Goal: Information Seeking & Learning: Learn about a topic

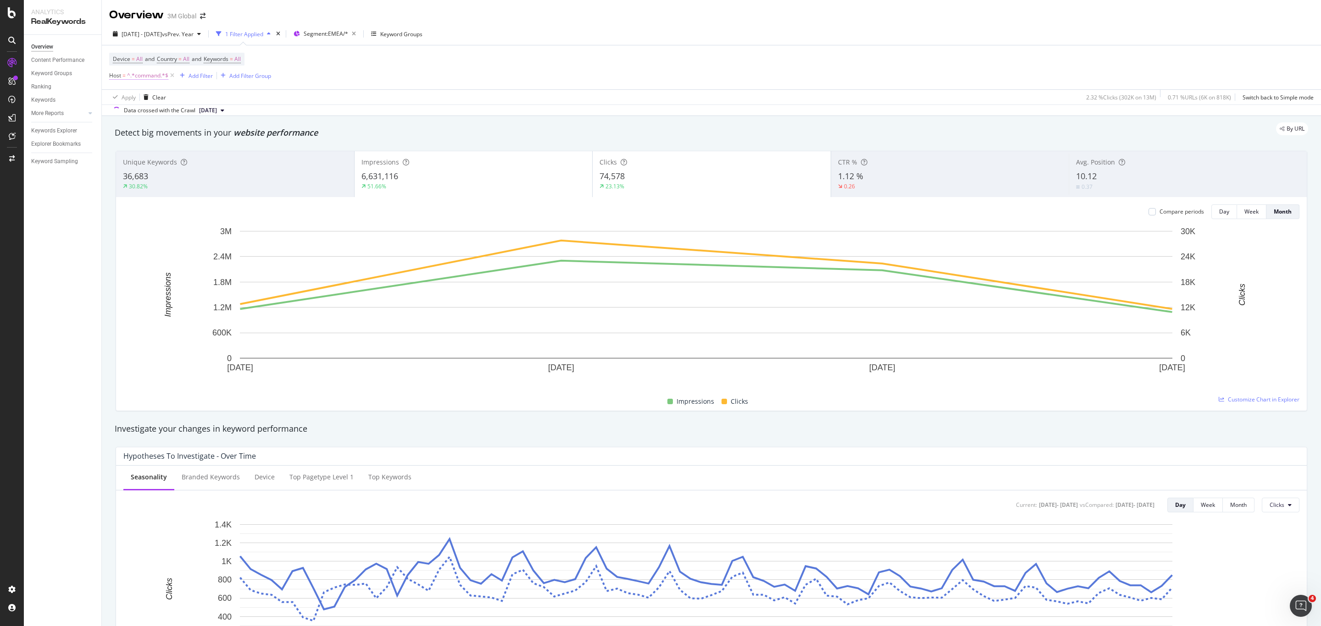
click at [139, 72] on span "^.*command.*$" at bounding box center [147, 75] width 41 height 13
click at [161, 116] on input "command" at bounding box center [161, 114] width 87 height 15
type input "nexcare"
click at [205, 135] on div "Apply" at bounding box center [211, 133] width 14 height 8
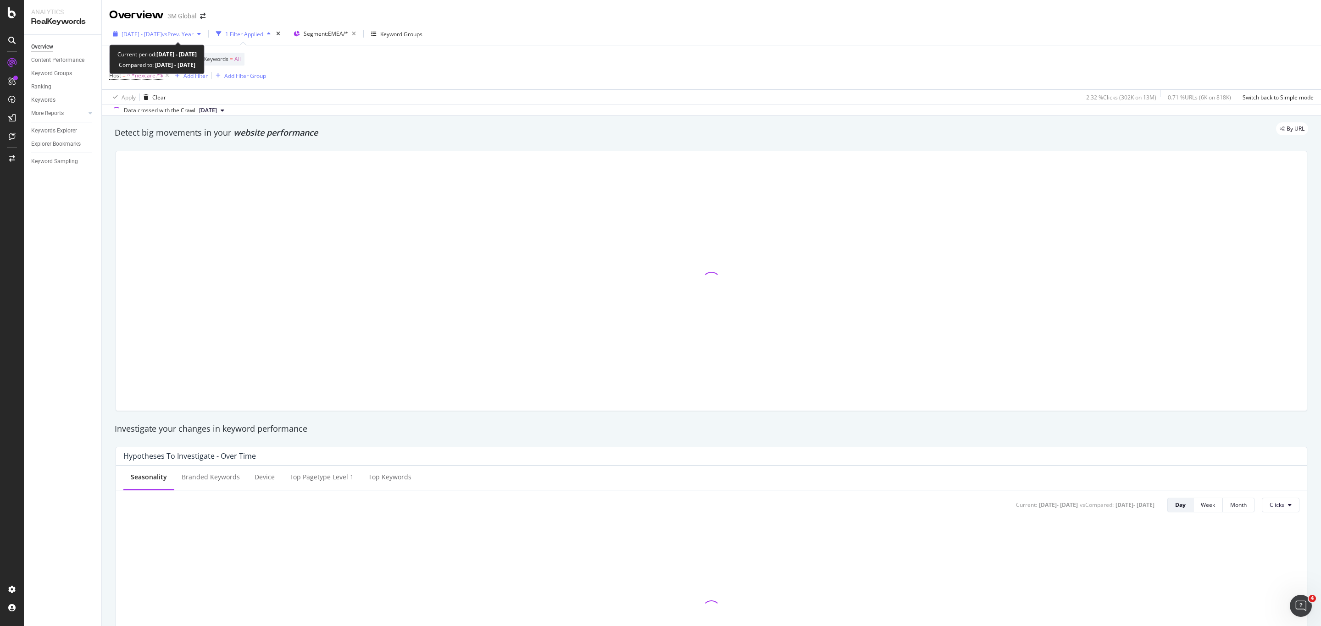
click at [162, 30] on span "[DATE] - [DATE]" at bounding box center [142, 34] width 40 height 8
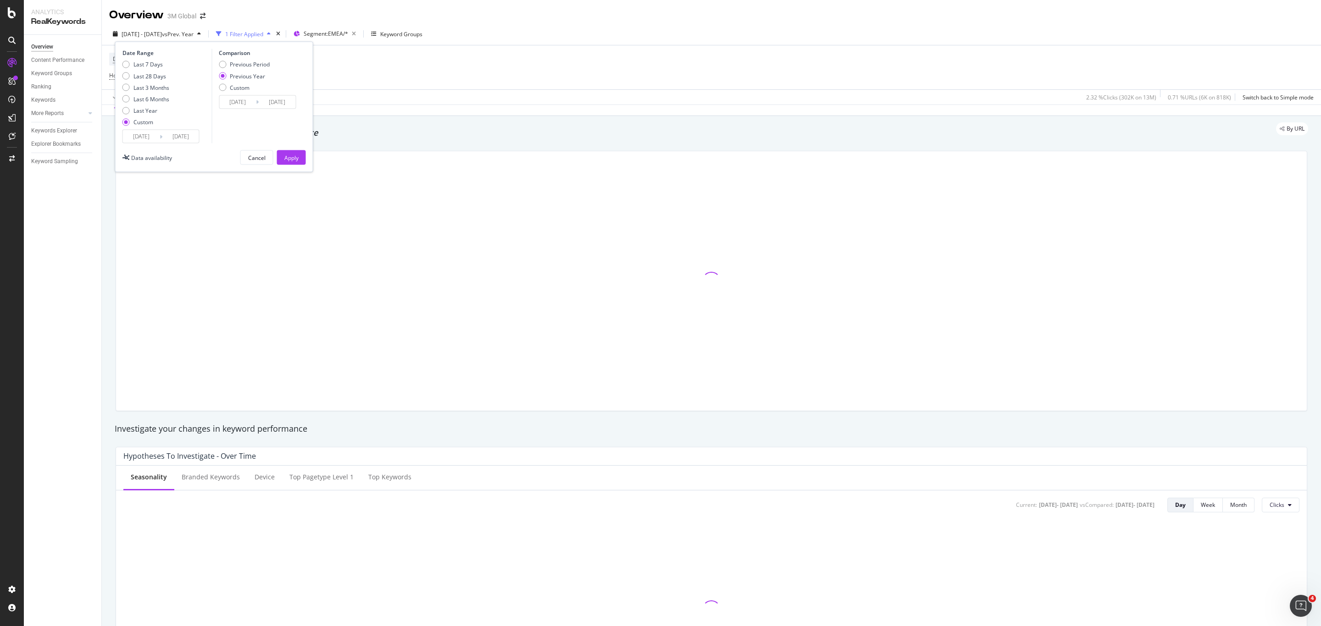
click at [149, 139] on input "[DATE]" at bounding box center [141, 136] width 37 height 13
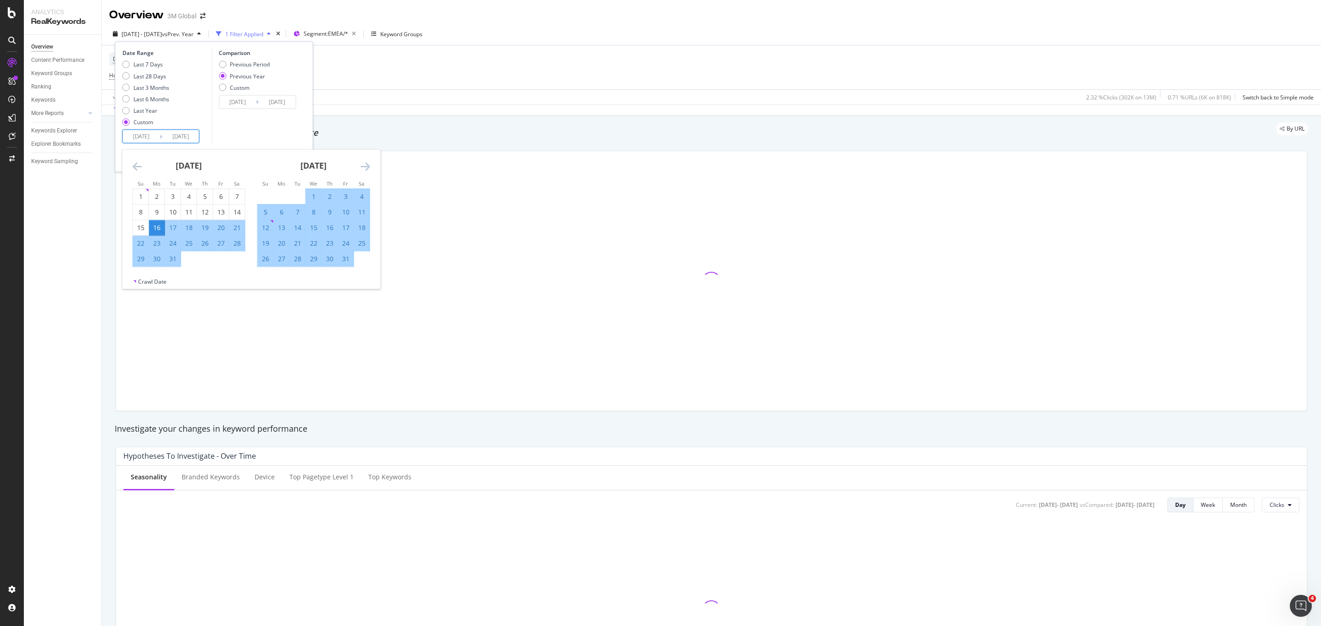
click at [144, 133] on input "[DATE]" at bounding box center [141, 136] width 37 height 13
click at [135, 164] on icon "Move backward to switch to the previous month." at bounding box center [138, 166] width 10 height 11
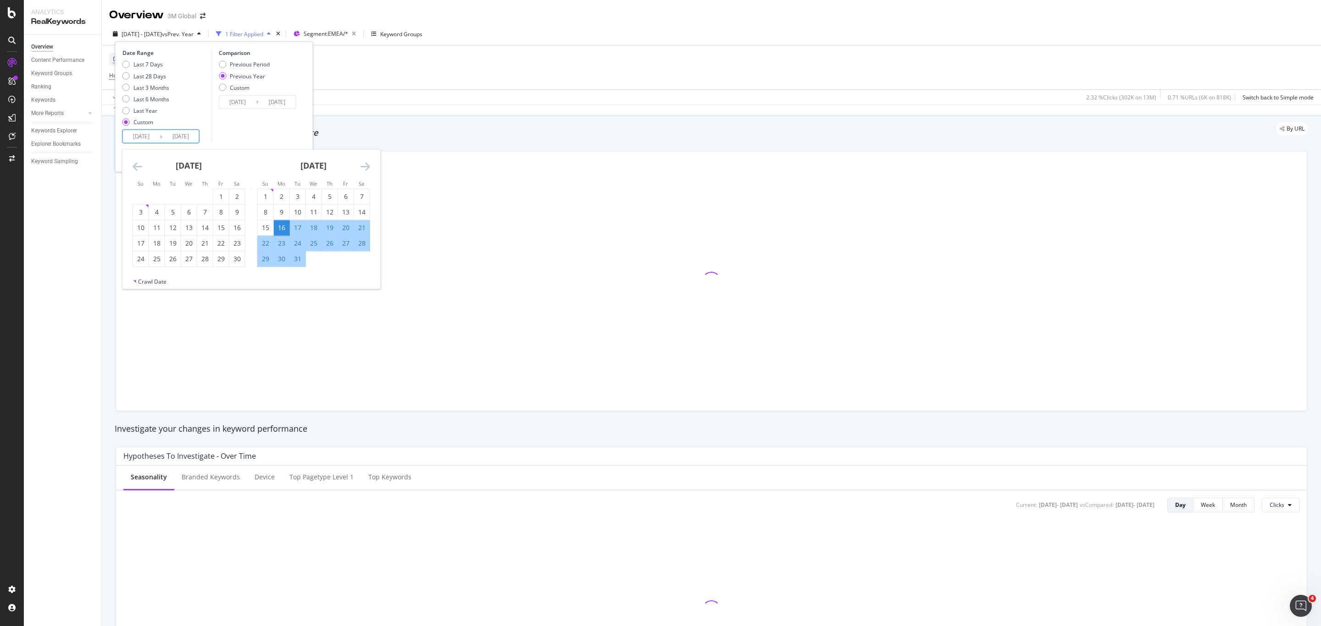
click at [135, 164] on icon "Move backward to switch to the previous month." at bounding box center [138, 166] width 10 height 11
click at [135, 163] on icon "Move backward to switch to the previous month." at bounding box center [138, 166] width 10 height 11
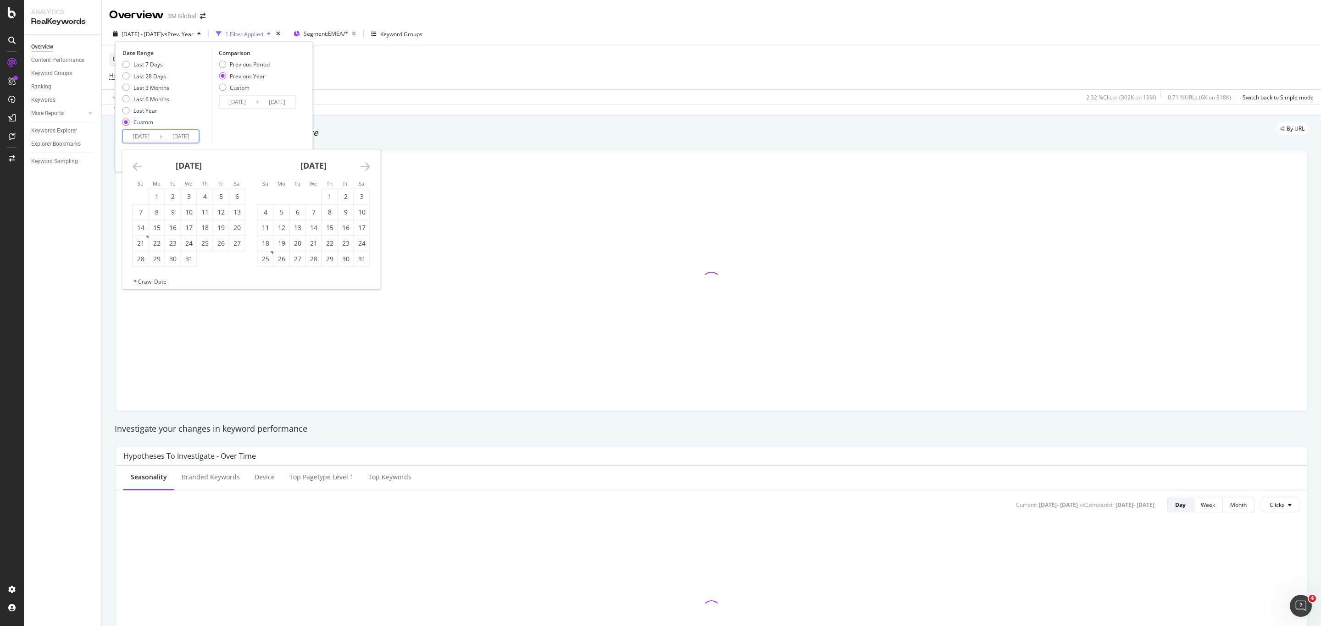
click at [135, 163] on icon "Move backward to switch to the previous month." at bounding box center [138, 166] width 10 height 11
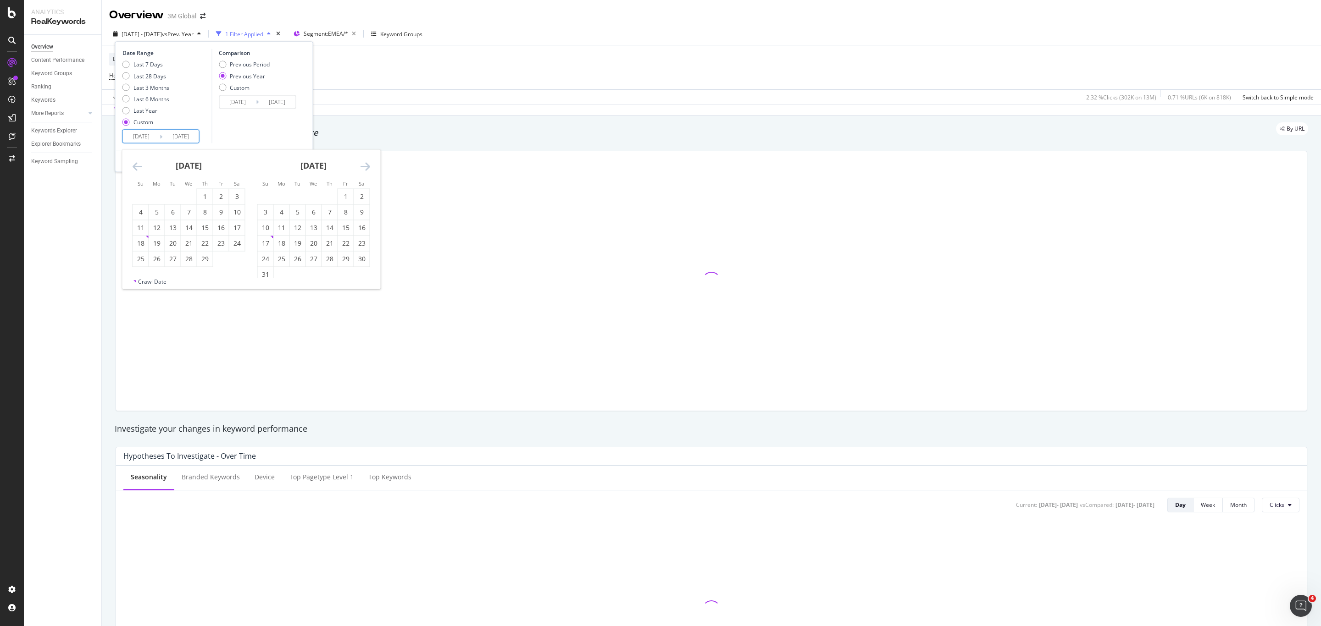
click at [135, 163] on icon "Move backward to switch to the previous month." at bounding box center [138, 166] width 10 height 11
click at [160, 199] on div "1" at bounding box center [157, 196] width 16 height 9
type input "[DATE]"
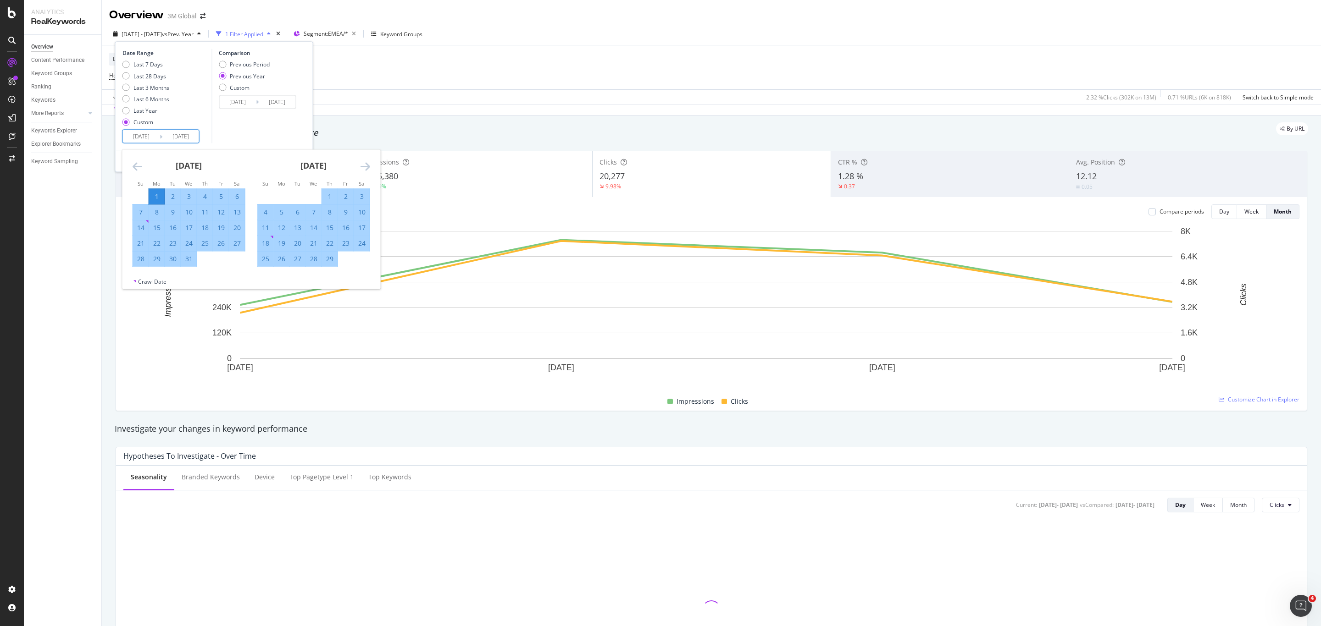
click at [362, 168] on icon "Move forward to switch to the next month." at bounding box center [365, 166] width 10 height 11
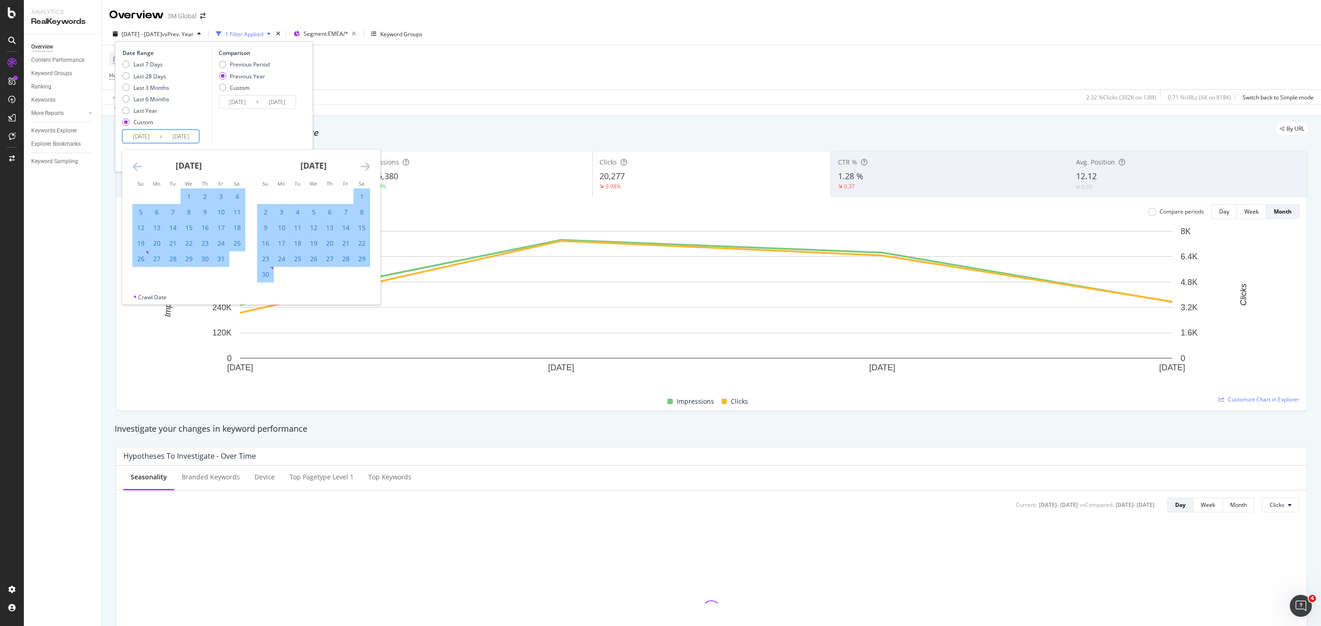
click at [362, 168] on icon "Move forward to switch to the next month." at bounding box center [365, 166] width 10 height 11
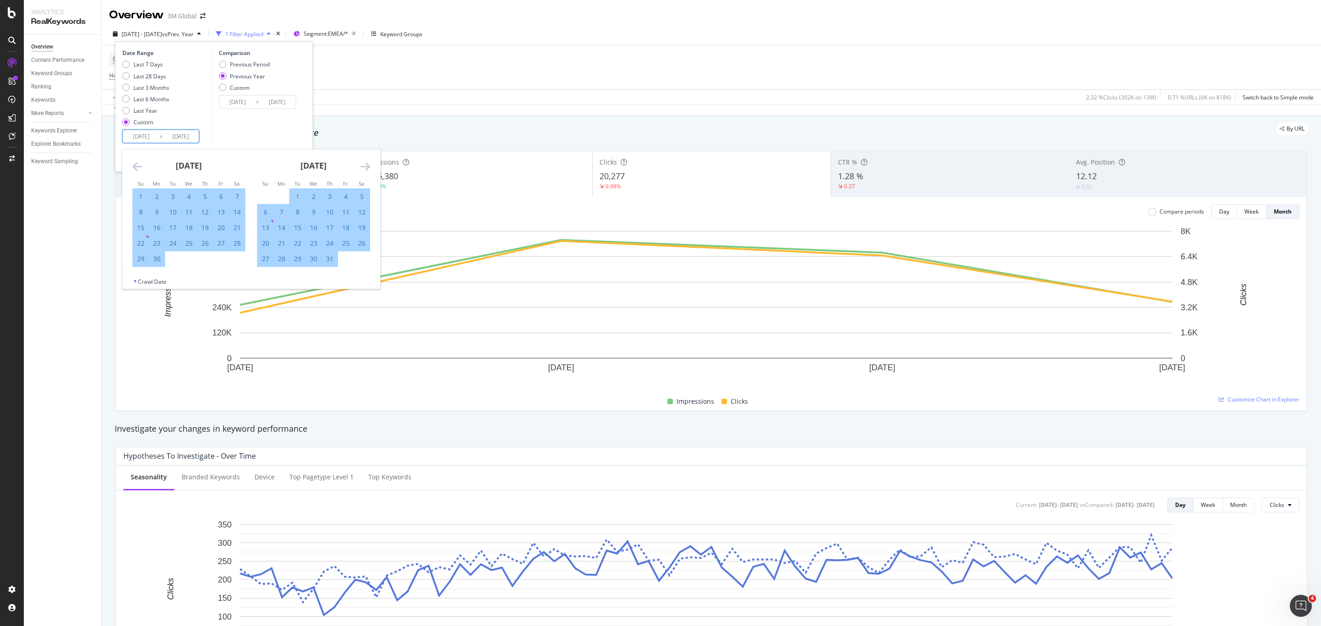
click at [362, 168] on icon "Move forward to switch to the next month." at bounding box center [365, 166] width 10 height 11
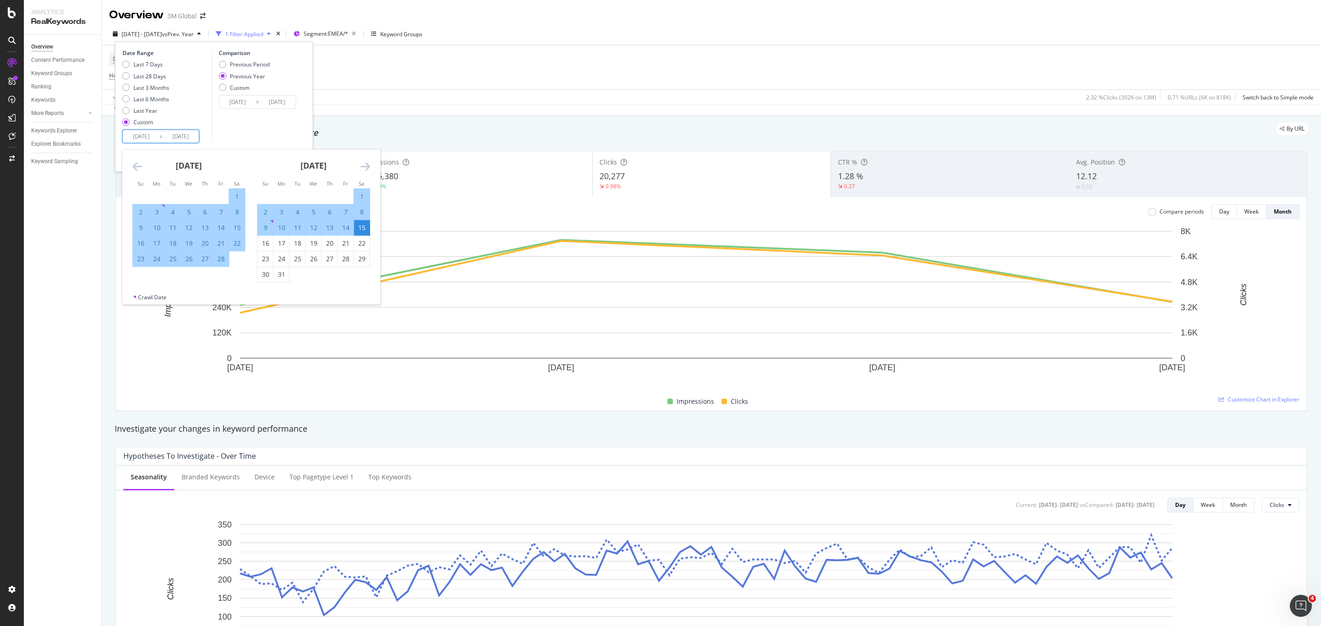
click at [362, 168] on icon "Move forward to switch to the next month." at bounding box center [365, 166] width 10 height 11
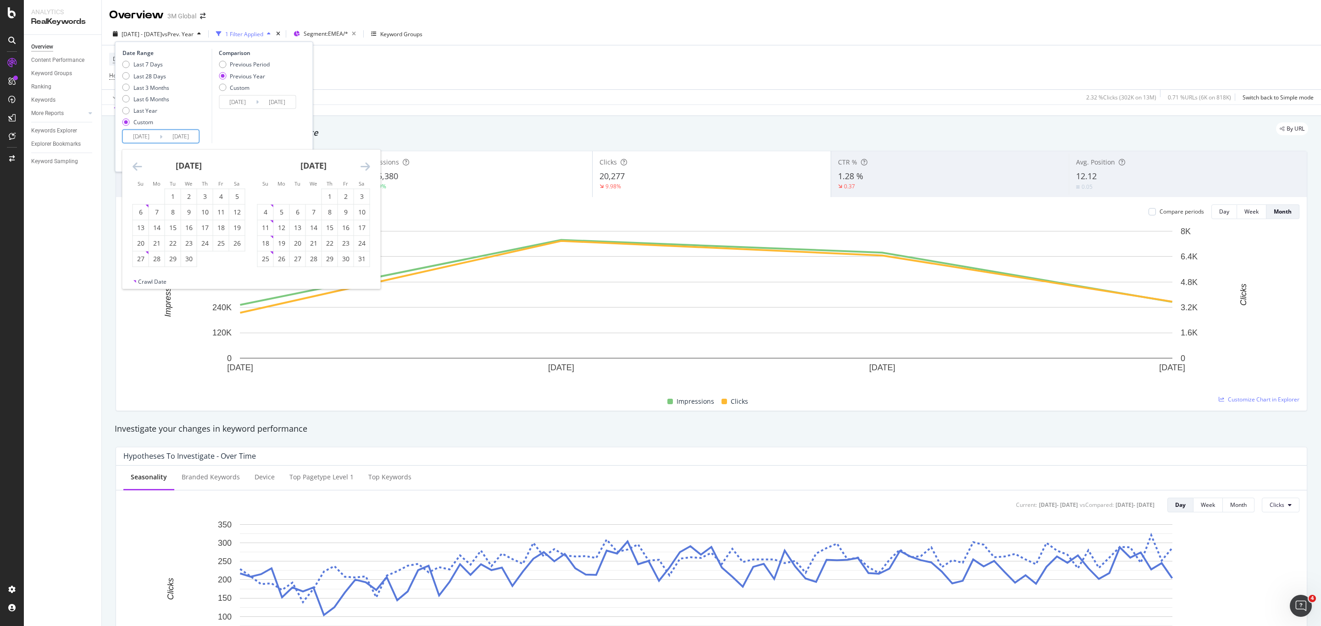
click at [362, 168] on icon "Move forward to switch to the next month." at bounding box center [365, 166] width 10 height 11
click at [135, 165] on icon "Move backward to switch to the previous month." at bounding box center [138, 166] width 10 height 11
click at [367, 163] on icon "Move forward to switch to the next month." at bounding box center [365, 166] width 10 height 11
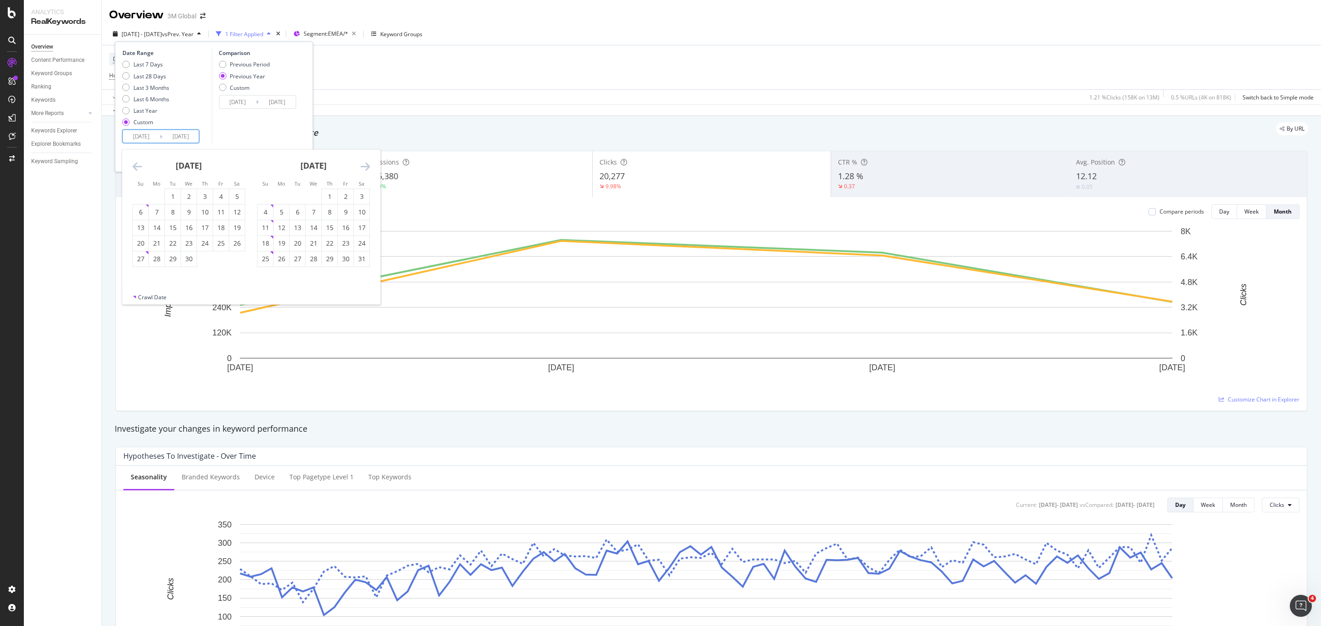
click at [367, 165] on icon "Move forward to switch to the next month." at bounding box center [365, 166] width 10 height 11
click at [367, 166] on icon "Move forward to switch to the next month." at bounding box center [365, 166] width 10 height 11
click at [367, 172] on icon "Move forward to switch to the next month." at bounding box center [365, 166] width 10 height 11
click at [367, 168] on icon "Move forward to switch to the next month." at bounding box center [365, 166] width 10 height 11
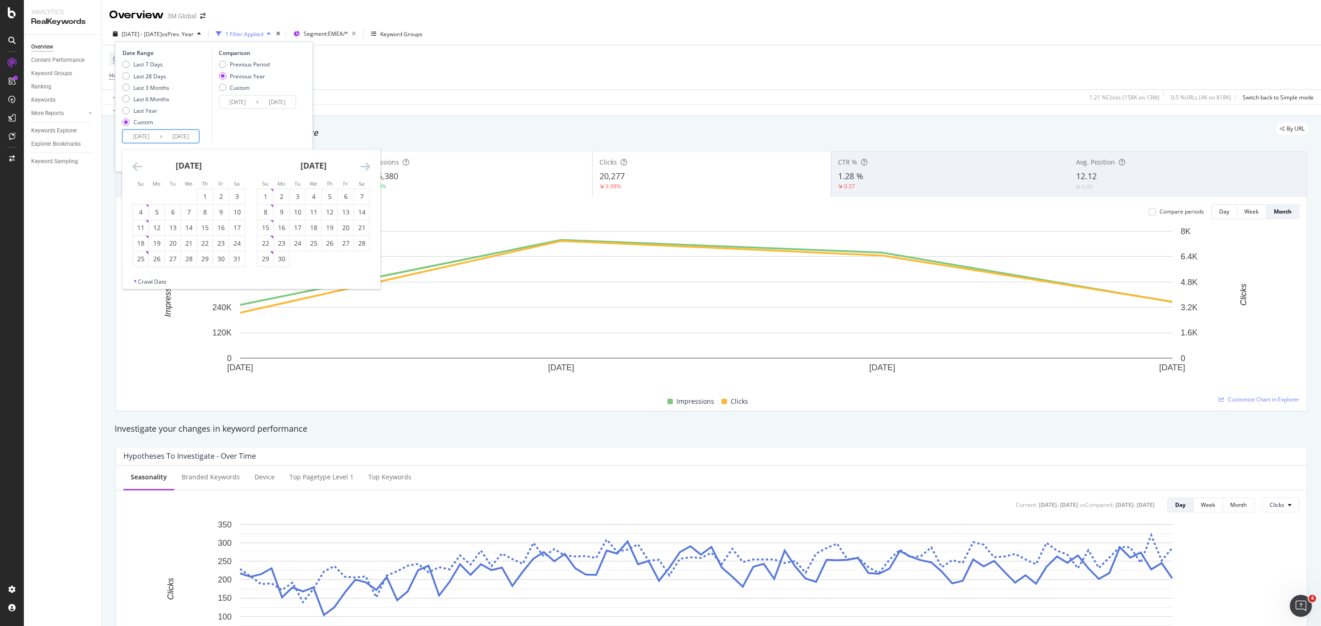
click at [363, 166] on icon "Move forward to switch to the next month." at bounding box center [365, 166] width 10 height 11
click at [366, 168] on icon "Move forward to switch to the next month." at bounding box center [365, 166] width 10 height 11
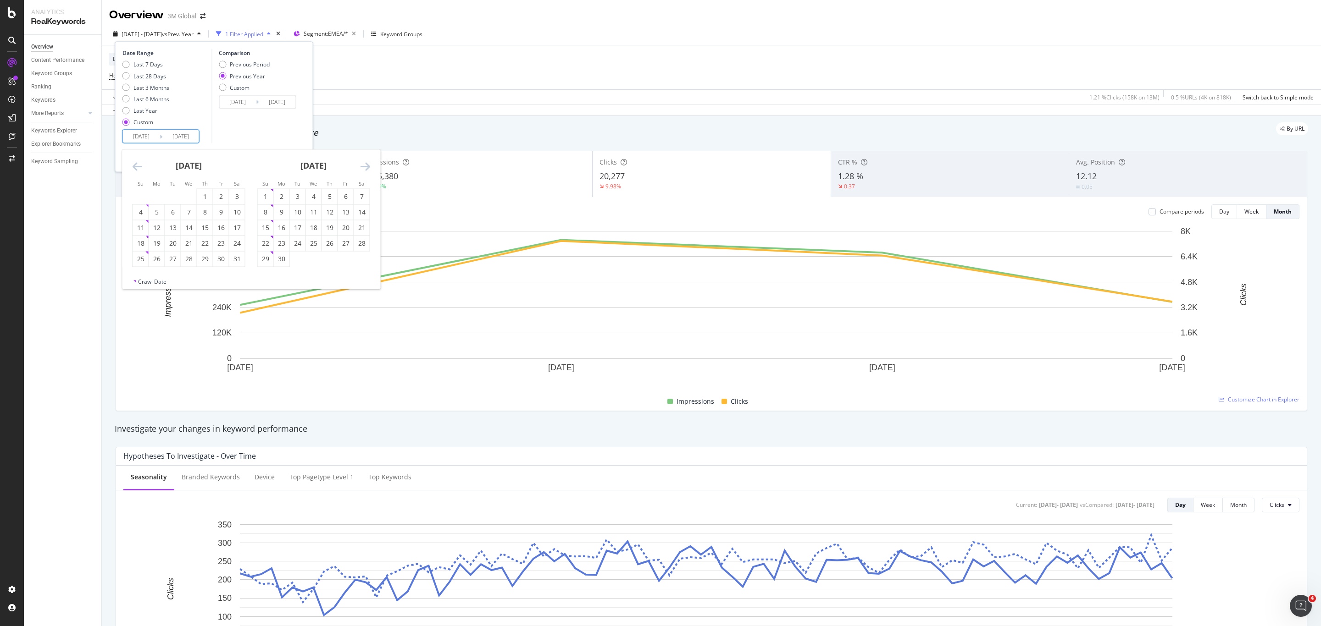
click at [365, 168] on icon "Move forward to switch to the next month." at bounding box center [365, 166] width 10 height 11
click at [157, 135] on input "[DATE]" at bounding box center [141, 136] width 37 height 13
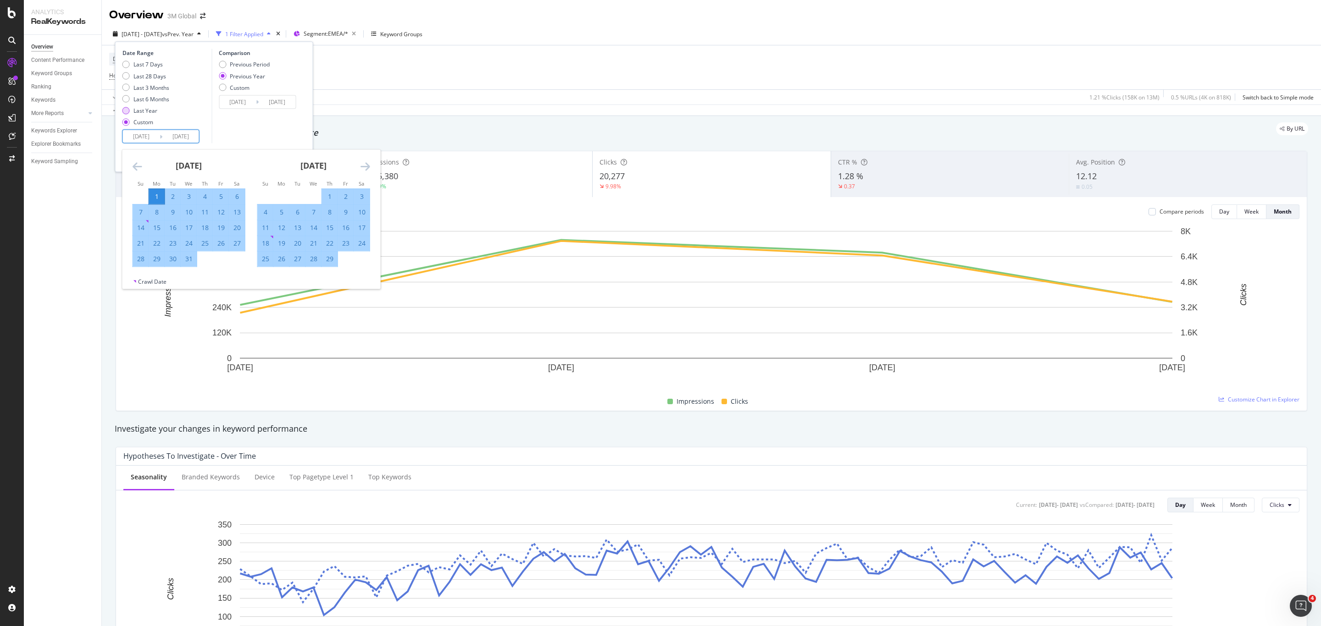
click at [137, 110] on div "Last Year" at bounding box center [145, 110] width 24 height 8
type input "[DATE]"
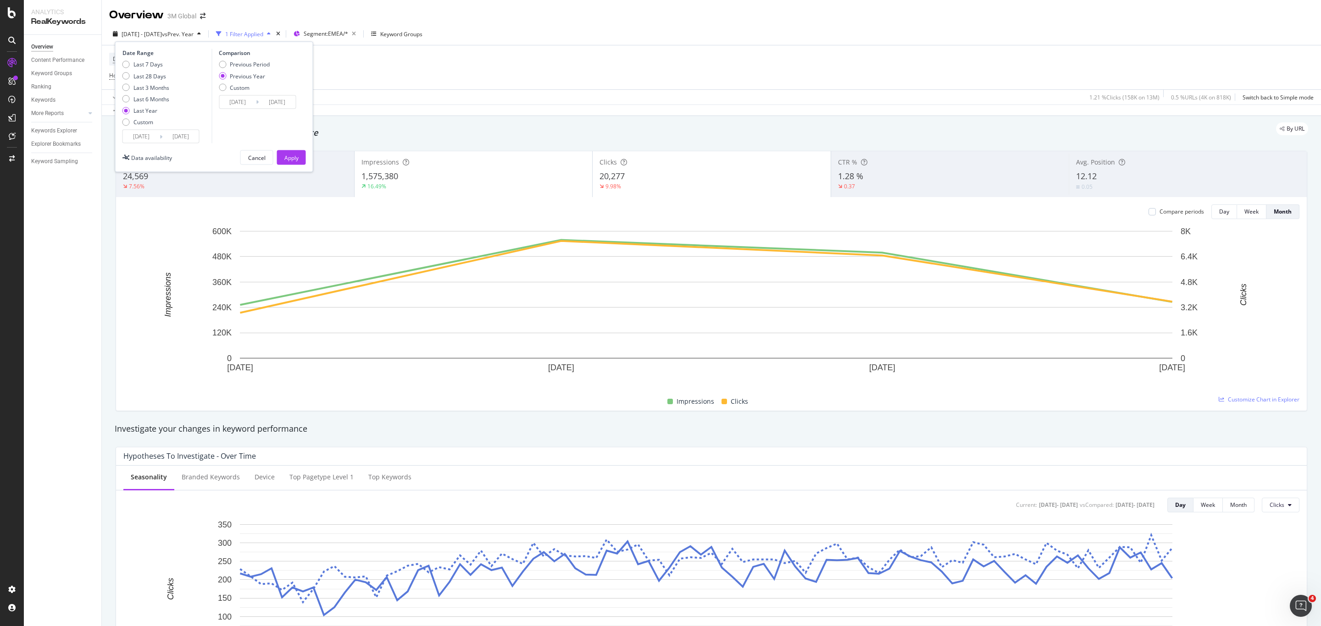
click at [143, 117] on div "Last 7 Days Last 28 Days Last 3 Months Last 6 Months Last Year Custom" at bounding box center [145, 95] width 47 height 69
click at [143, 122] on div "Custom" at bounding box center [143, 122] width 20 height 8
type input "[DATE]"
click at [190, 133] on input "[DATE]" at bounding box center [180, 136] width 37 height 13
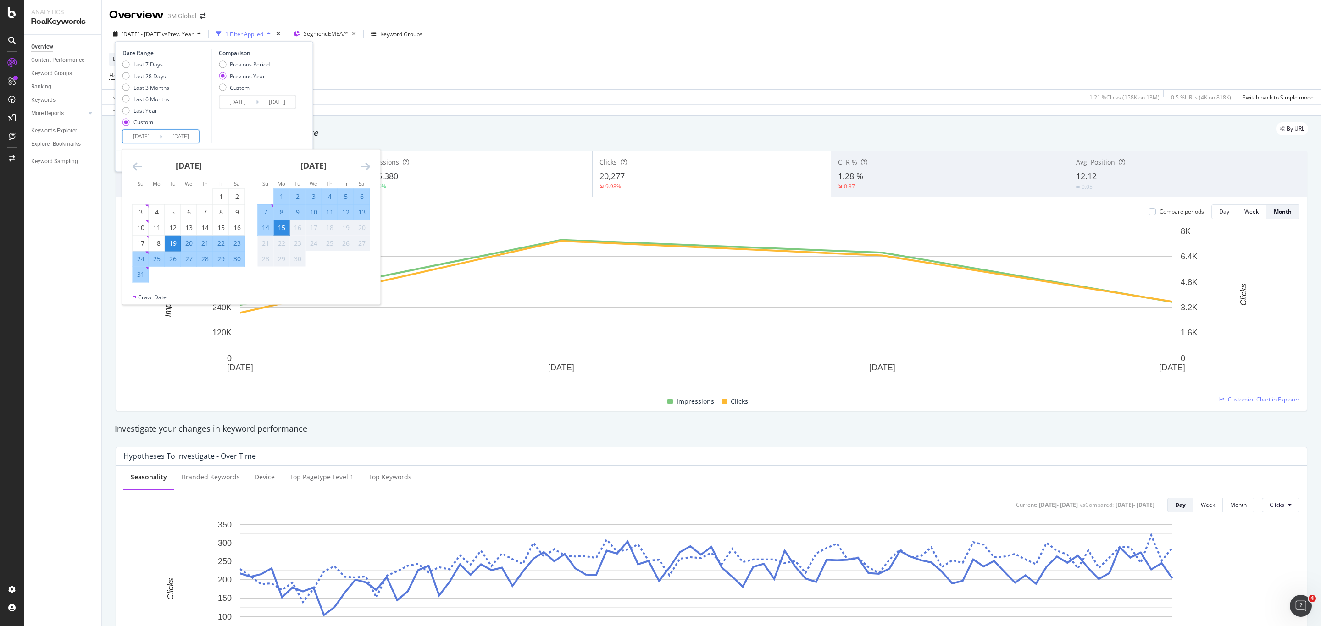
click at [138, 274] on div "31" at bounding box center [141, 274] width 16 height 9
type input "[DATE]"
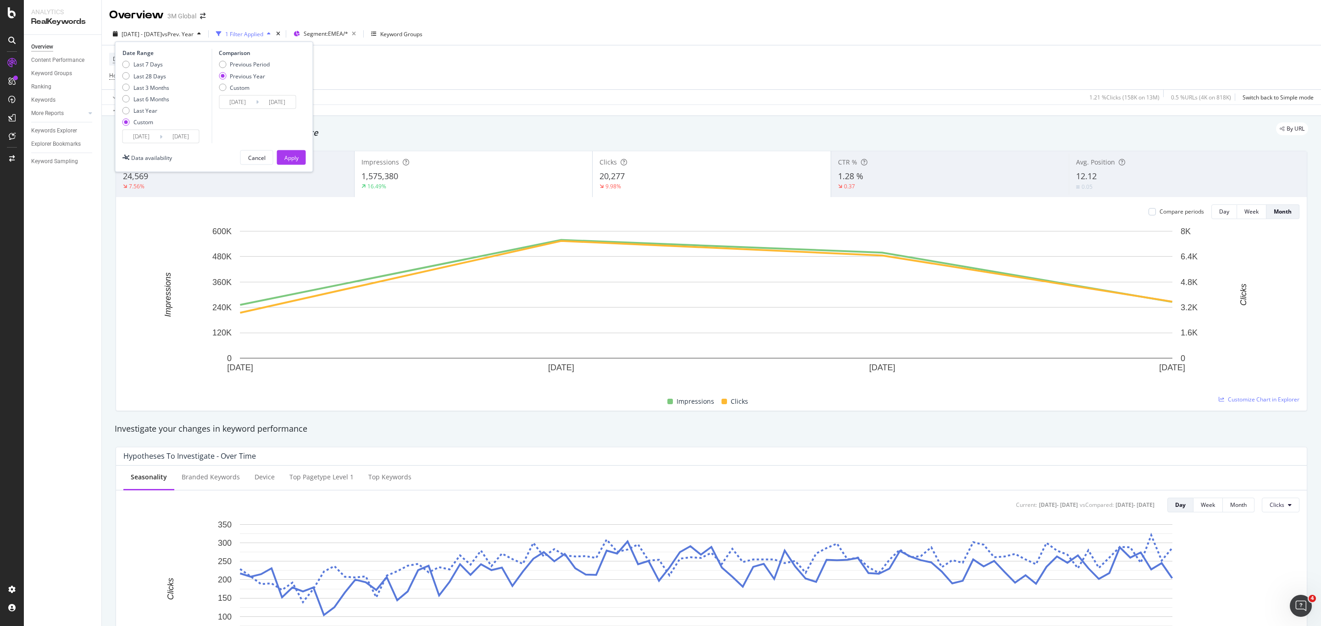
click at [177, 139] on input "[DATE]" at bounding box center [180, 136] width 37 height 13
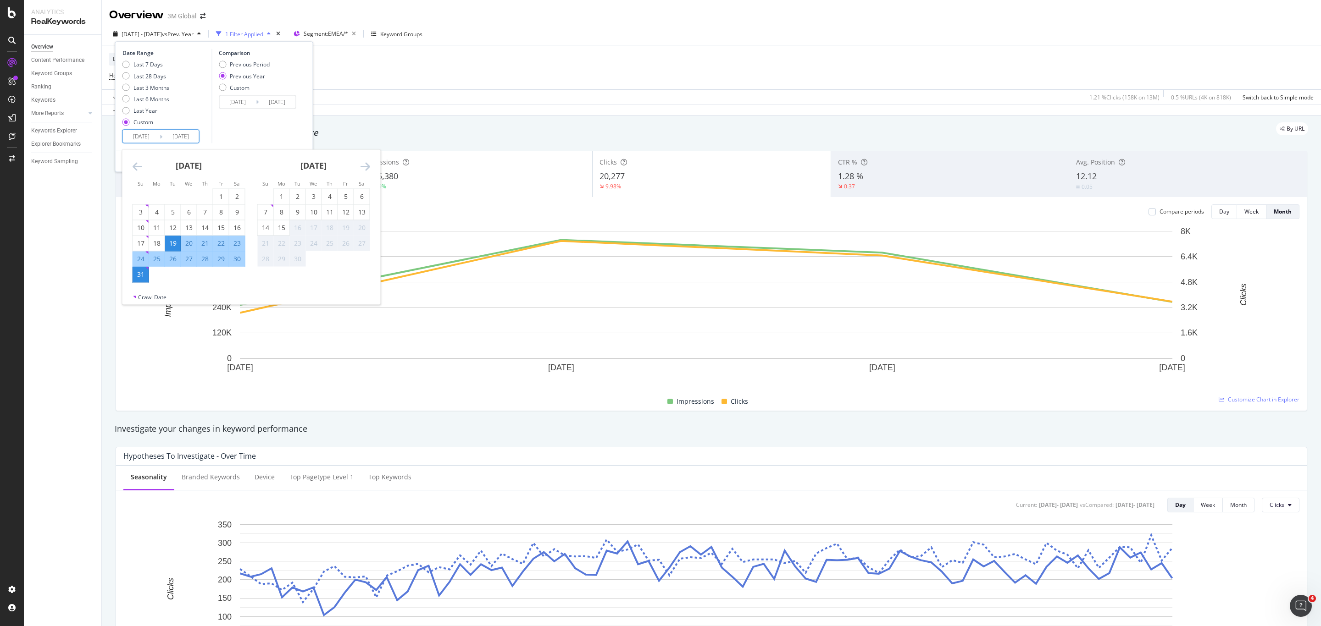
click at [136, 164] on icon "Move backward to switch to the previous month." at bounding box center [138, 166] width 10 height 11
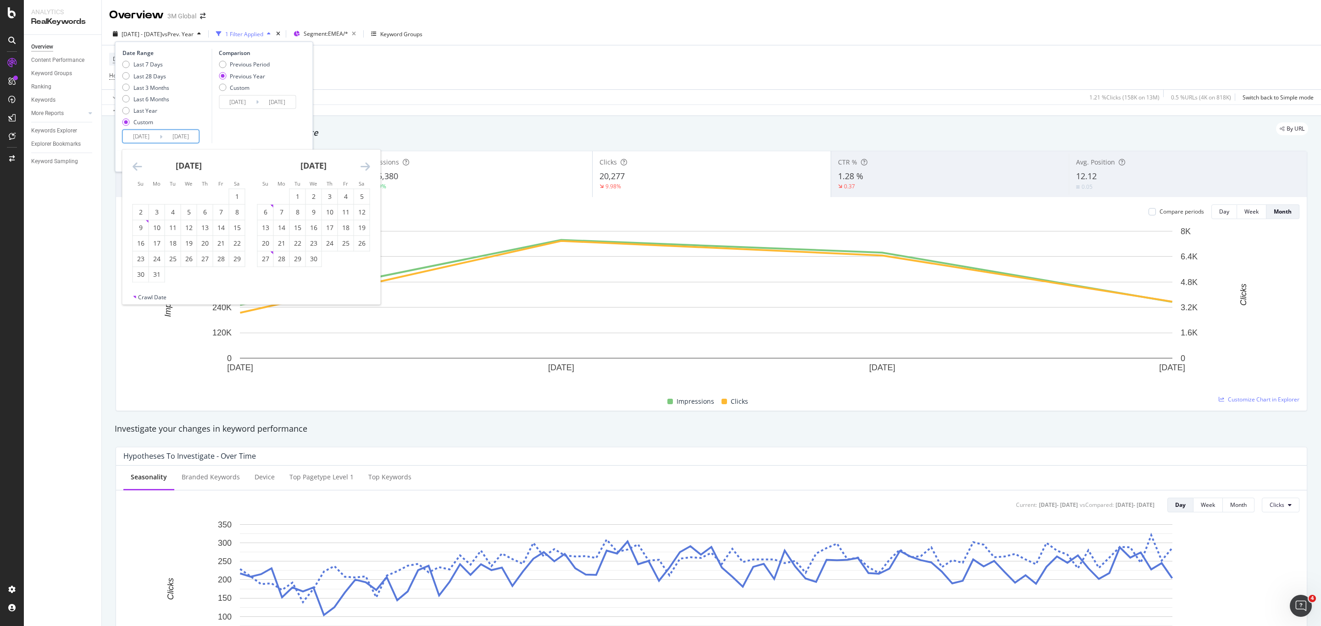
click at [136, 164] on icon "Move backward to switch to the previous month." at bounding box center [138, 166] width 10 height 11
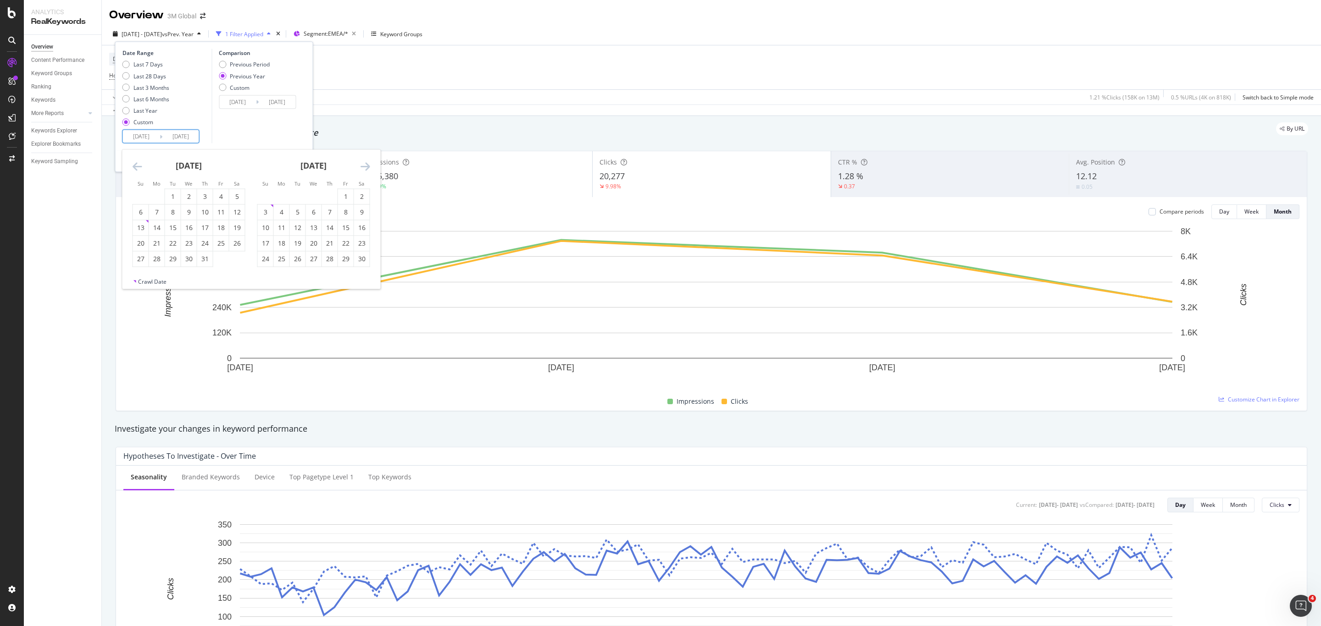
click at [136, 164] on icon "Move backward to switch to the previous month." at bounding box center [138, 166] width 10 height 11
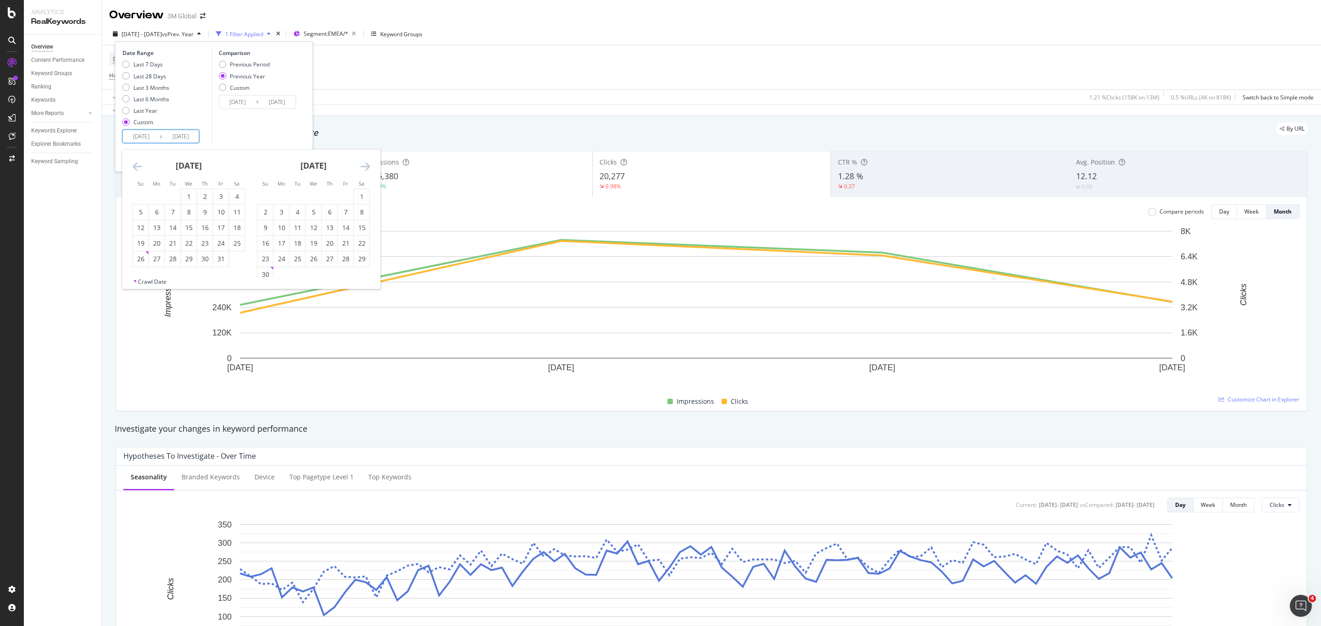
click at [136, 164] on icon "Move backward to switch to the previous month." at bounding box center [138, 166] width 10 height 11
click at [158, 194] on div "1" at bounding box center [157, 196] width 16 height 9
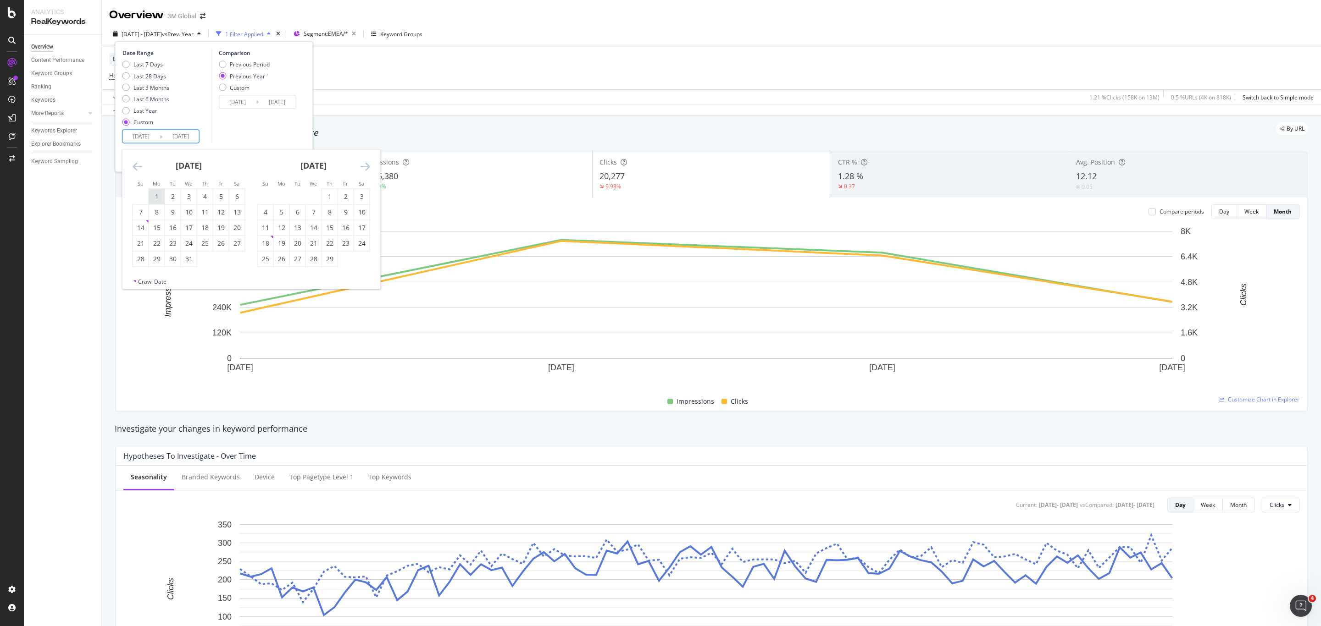
type input "[DATE]"
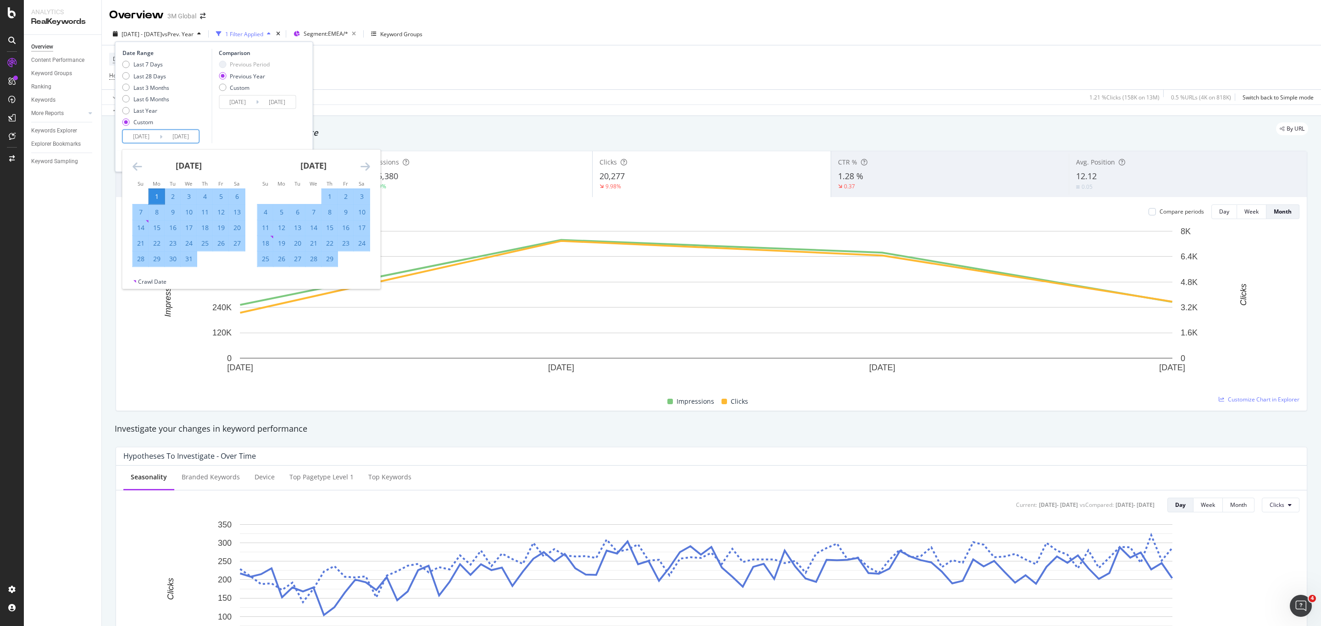
click at [284, 137] on div "Comparison Previous Period Previous Year Custom [DATE] Navigate forward to inte…" at bounding box center [254, 96] width 87 height 94
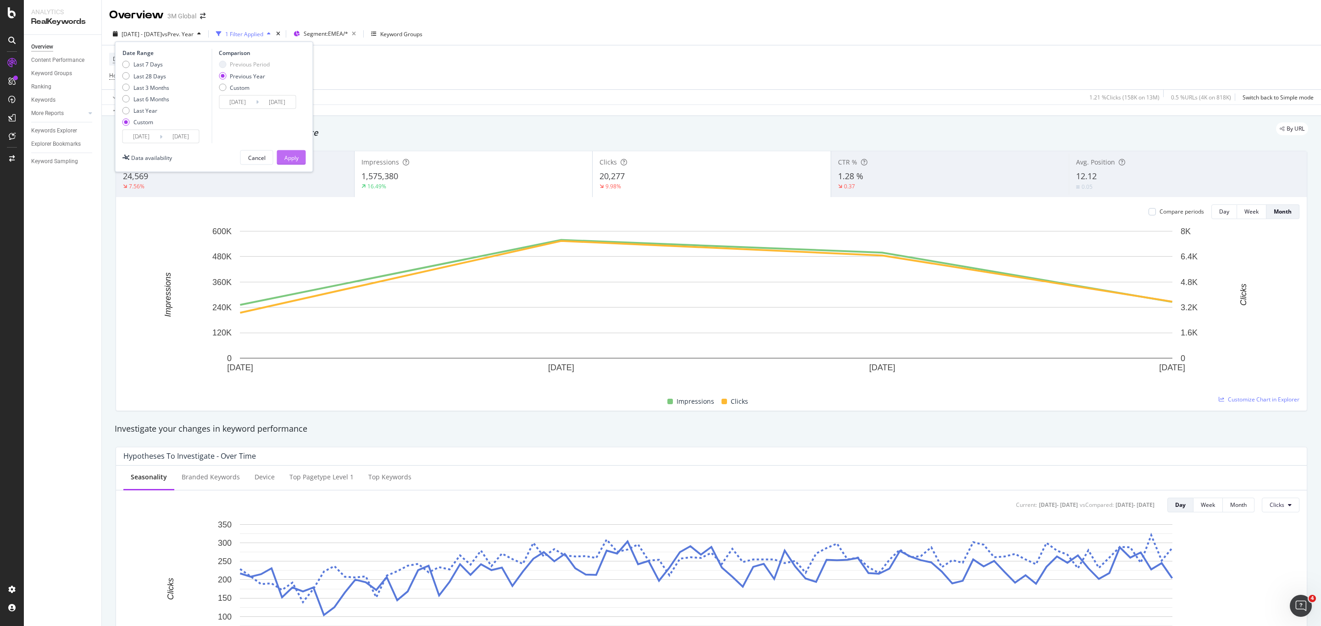
click at [288, 160] on div "Apply" at bounding box center [291, 158] width 14 height 8
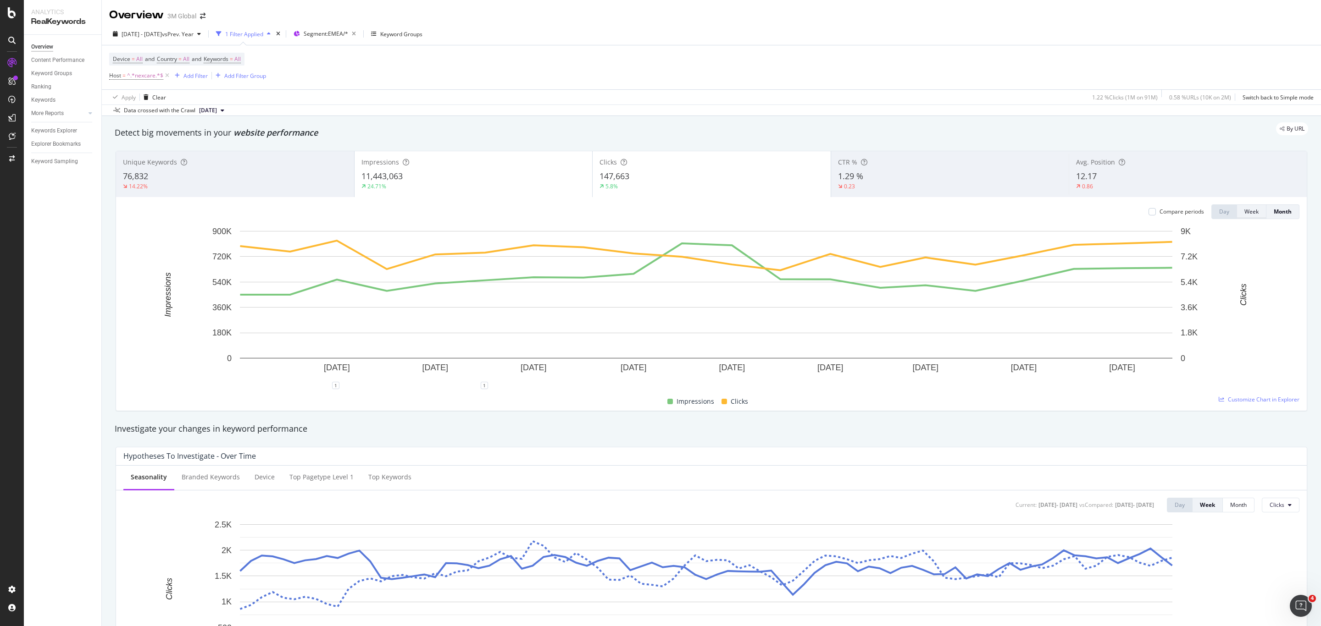
click at [1244, 216] on div "Week" at bounding box center [1251, 212] width 14 height 8
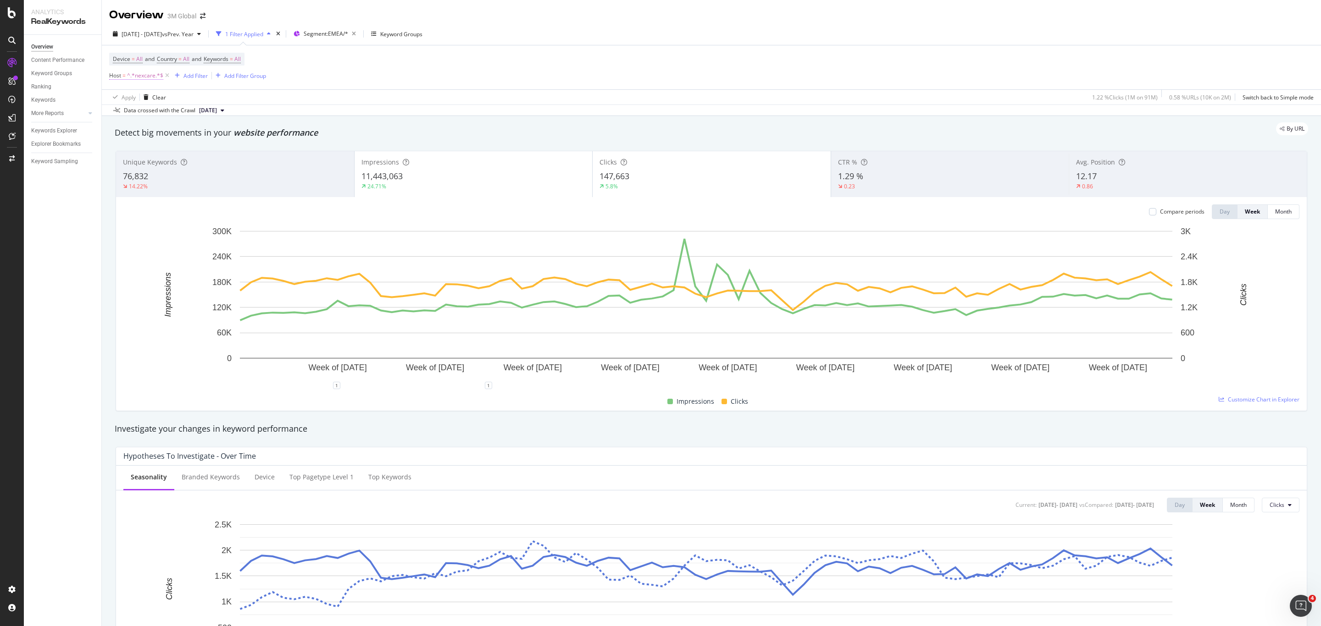
click at [146, 79] on span "^.*nexcare.*$" at bounding box center [145, 75] width 36 height 13
click at [203, 115] on input "nexcare" at bounding box center [161, 114] width 87 height 15
click at [214, 116] on div at bounding box center [211, 114] width 13 height 15
click at [179, 116] on input "text" at bounding box center [168, 114] width 100 height 15
type input "scotch-brite"
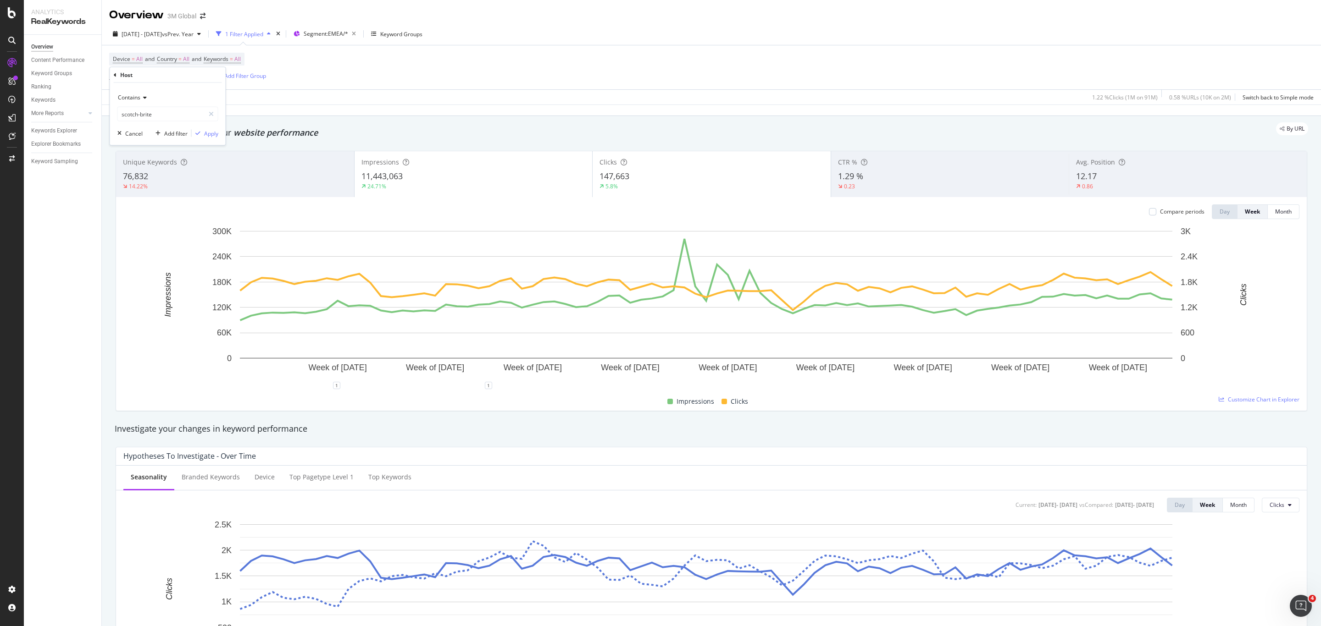
click at [142, 97] on icon at bounding box center [143, 98] width 6 height 6
click at [144, 118] on div "Equal to" at bounding box center [169, 117] width 98 height 12
click at [182, 111] on input "text" at bounding box center [168, 114] width 100 height 15
type input "scotch-bright"
click at [193, 85] on div "Equal to scotch-bright scotch-bright Cancel Add filter Apply" at bounding box center [168, 114] width 116 height 62
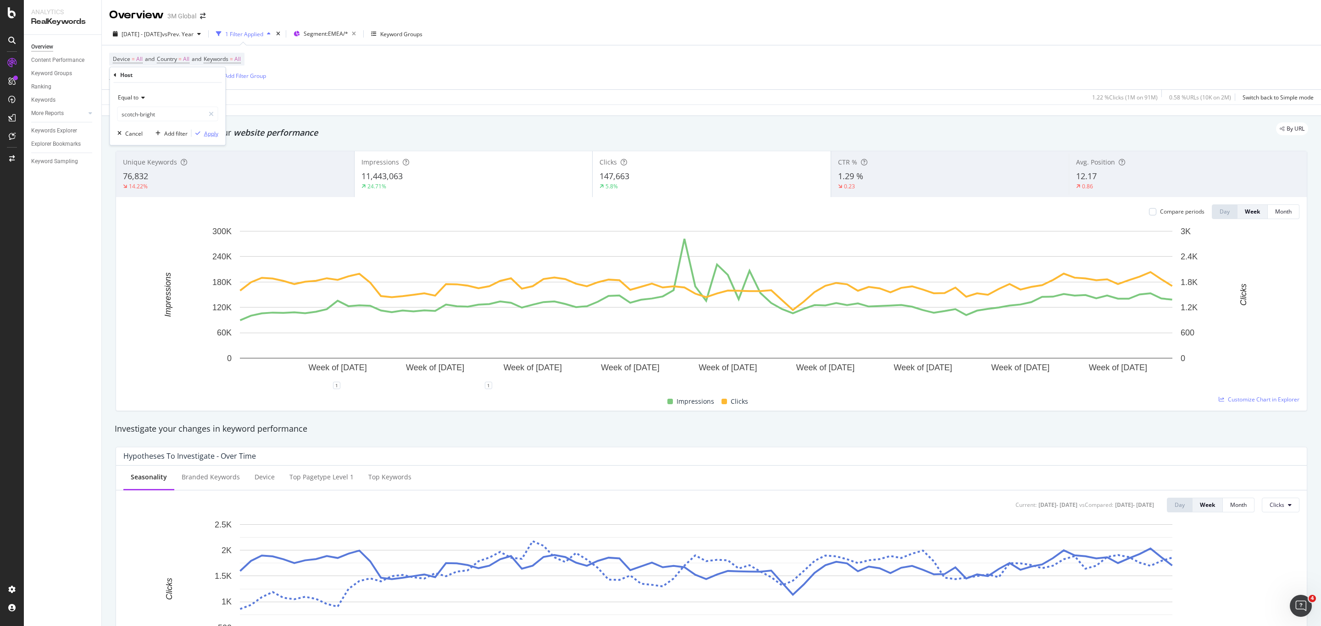
click at [212, 133] on div "Apply" at bounding box center [211, 133] width 14 height 8
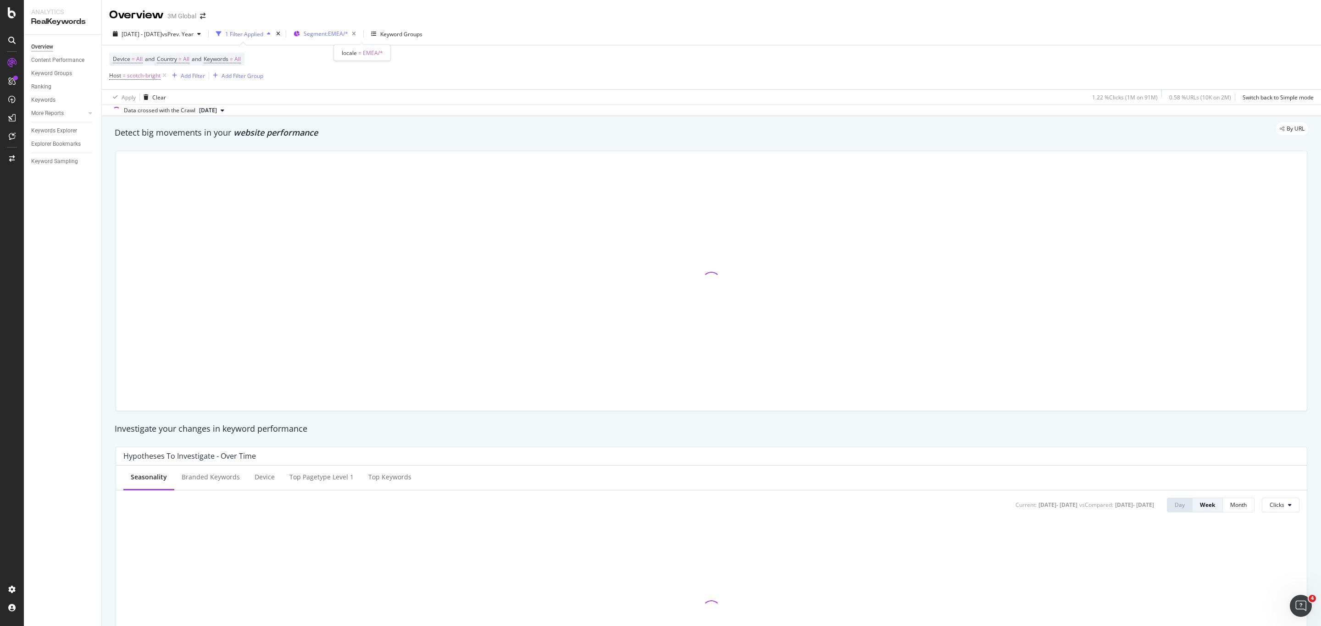
click at [348, 36] on span "Segment: EMEA/*" at bounding box center [326, 34] width 44 height 8
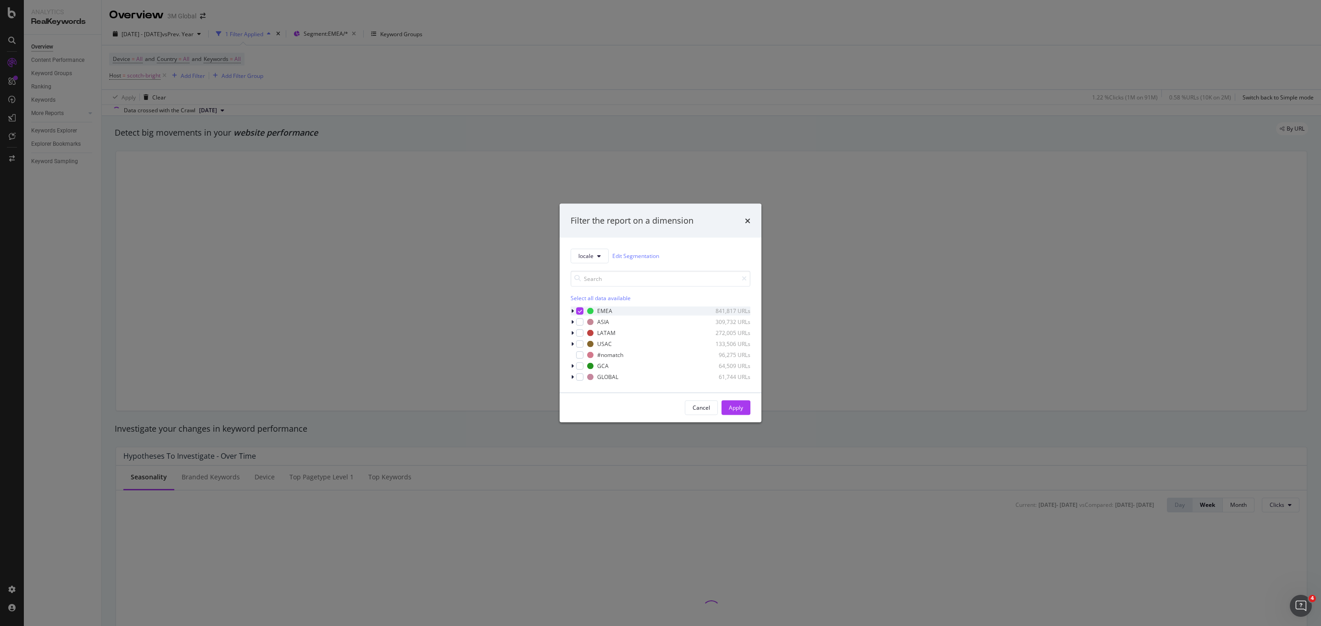
click at [571, 311] on icon "modal" at bounding box center [572, 311] width 3 height 6
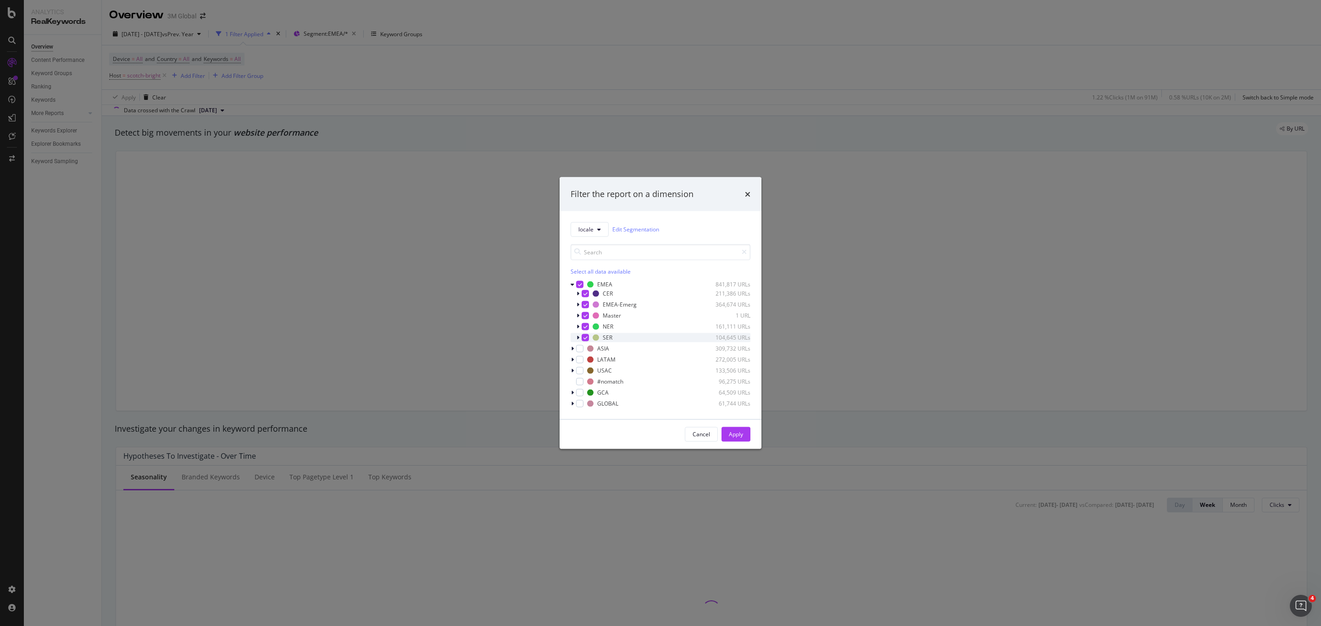
click at [578, 338] on icon "modal" at bounding box center [577, 338] width 3 height 6
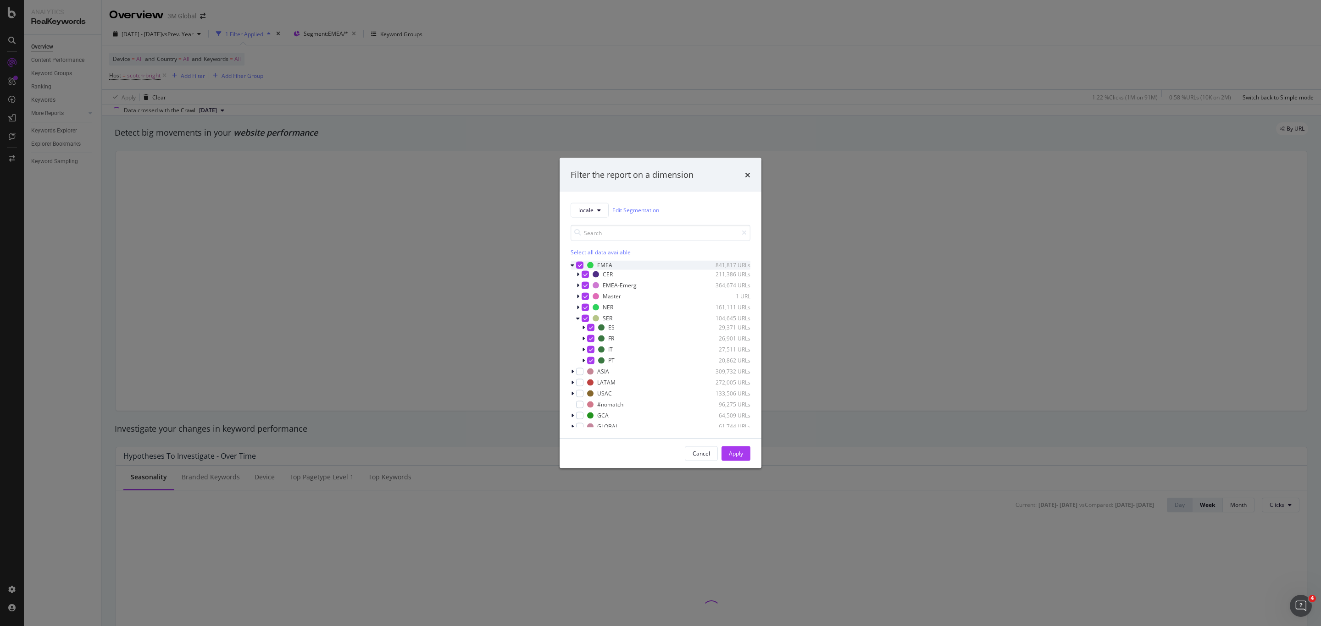
click at [581, 265] on div "modal" at bounding box center [579, 264] width 7 height 7
click at [591, 327] on div "modal" at bounding box center [590, 327] width 7 height 7
click at [739, 454] on div "Apply" at bounding box center [736, 454] width 14 height 8
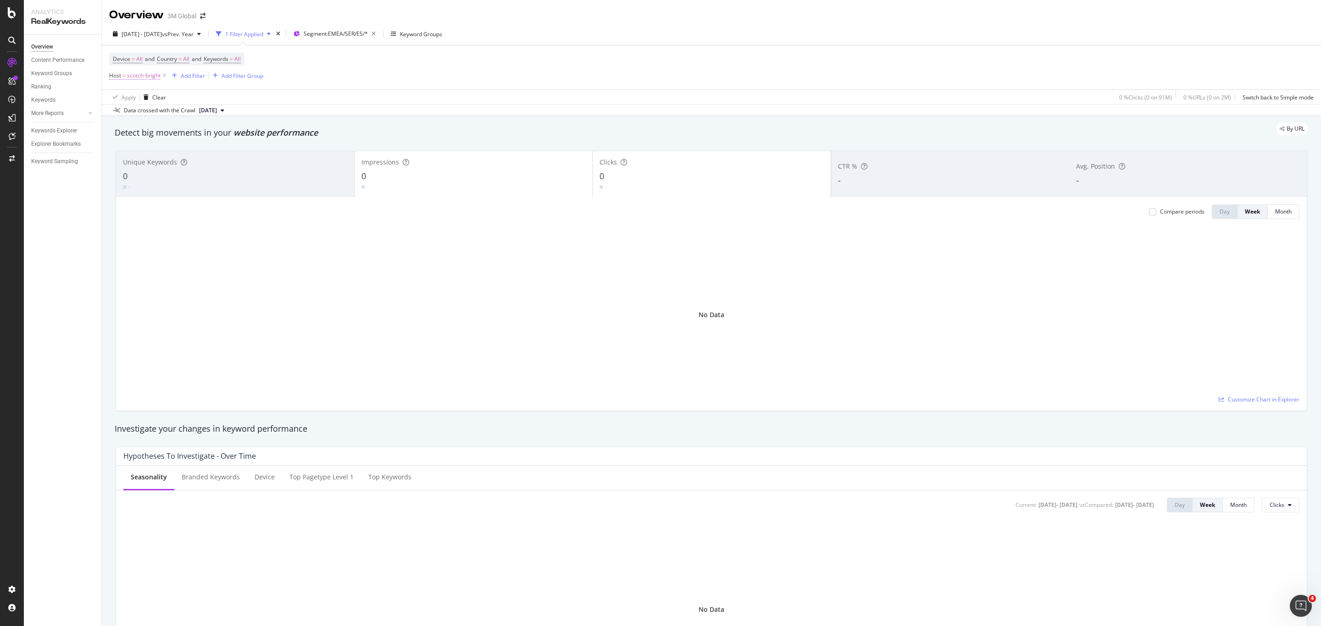
click at [149, 75] on span "scotch-bright" at bounding box center [143, 75] width 33 height 13
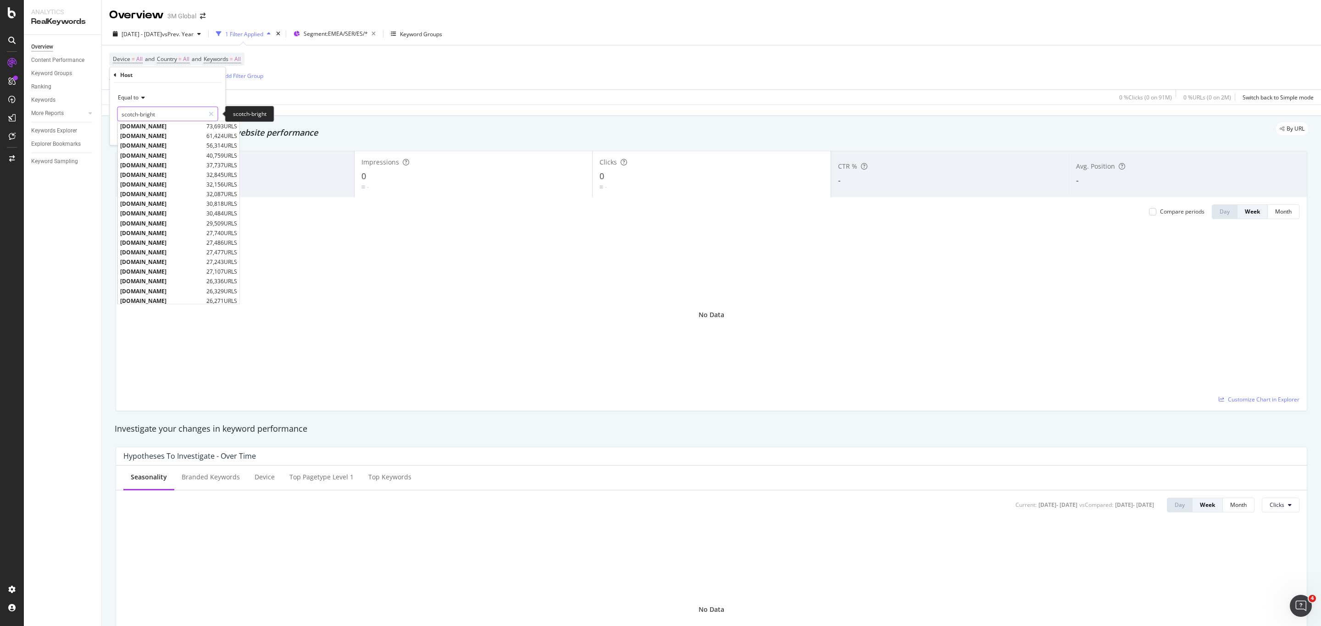
click at [169, 116] on input "scotch-bright" at bounding box center [161, 114] width 87 height 15
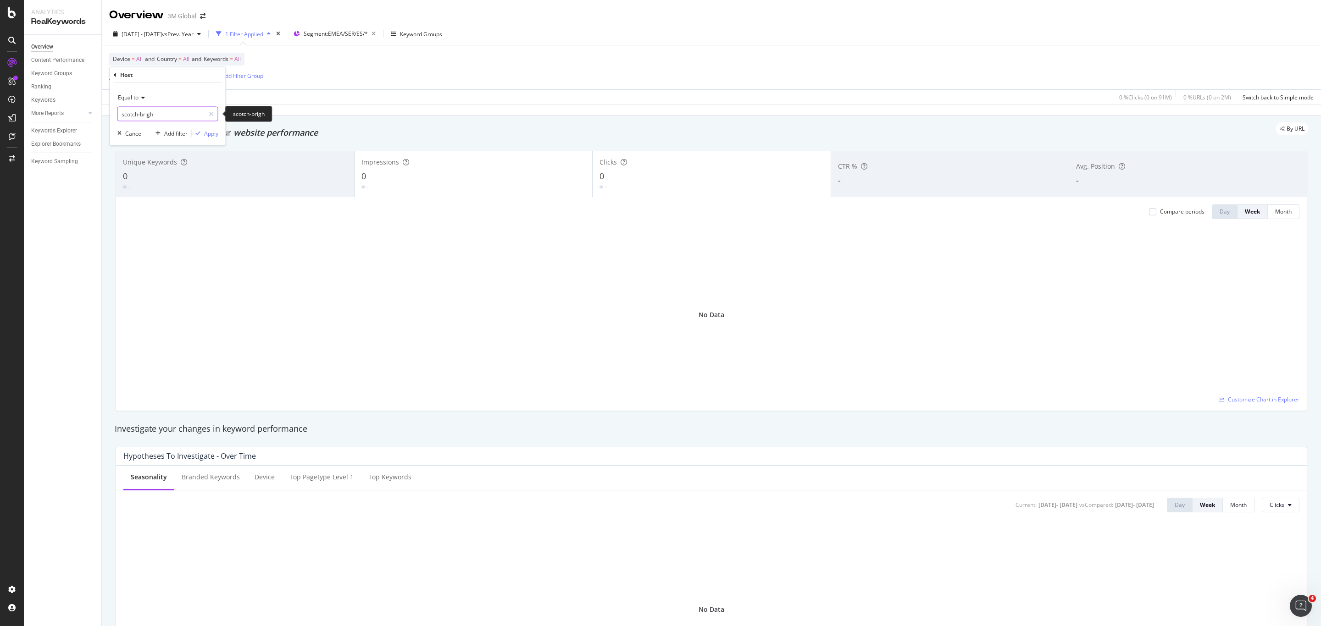
type input "scotch-bright"
click at [133, 100] on span "Equal to" at bounding box center [128, 98] width 21 height 8
click at [155, 186] on div "Contains" at bounding box center [169, 188] width 98 height 12
click at [170, 102] on div "Contains" at bounding box center [167, 97] width 101 height 15
click at [172, 98] on div "Contains" at bounding box center [167, 97] width 101 height 15
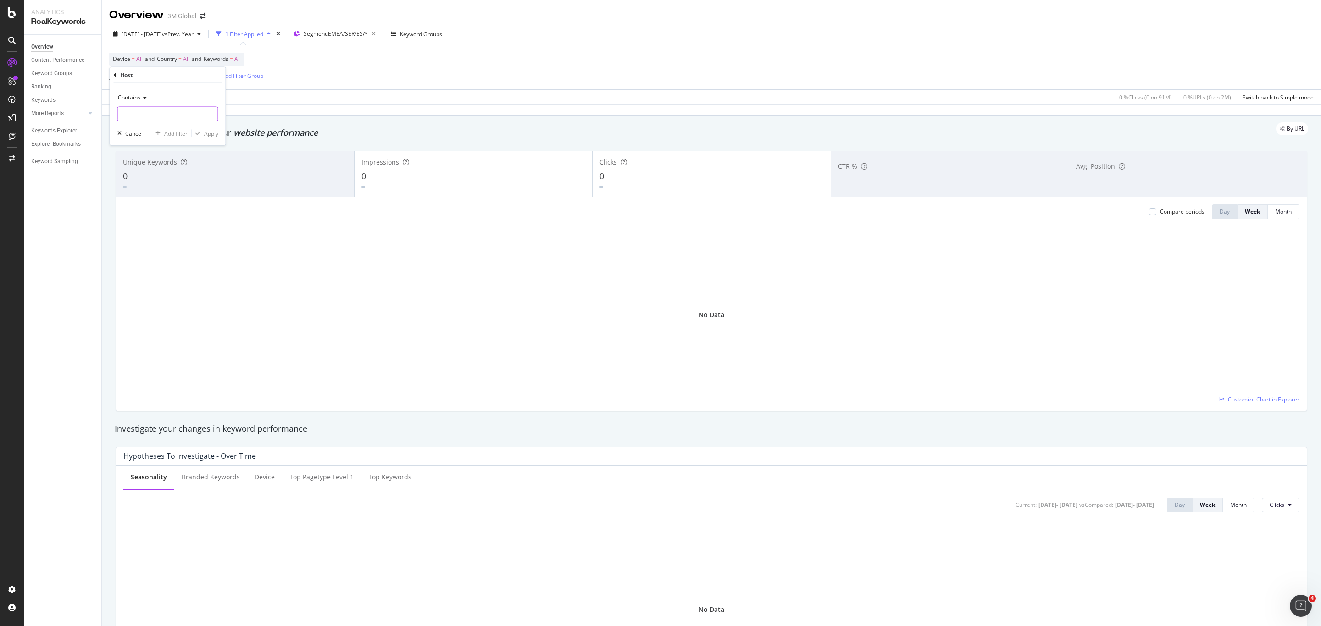
click at [168, 114] on input "text" at bounding box center [168, 114] width 100 height 15
type input "scotch-brite"
click at [215, 137] on div "Apply" at bounding box center [211, 133] width 14 height 8
